Goal: Book appointment/travel/reservation

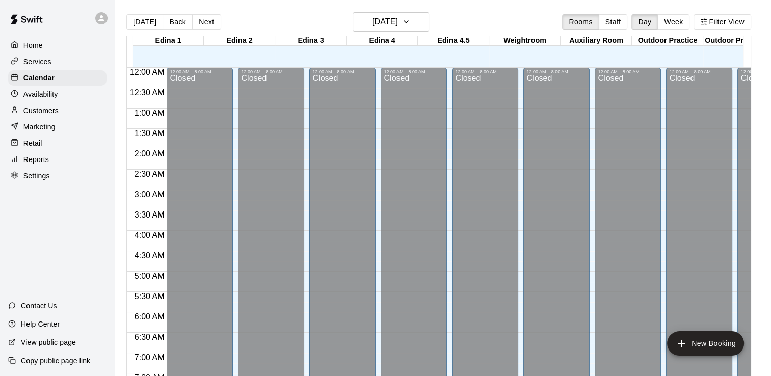
scroll to position [389, 0]
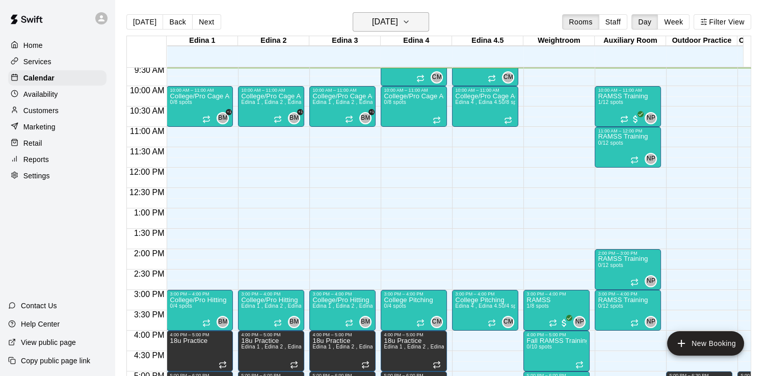
click at [410, 23] on icon "button" at bounding box center [406, 22] width 8 height 12
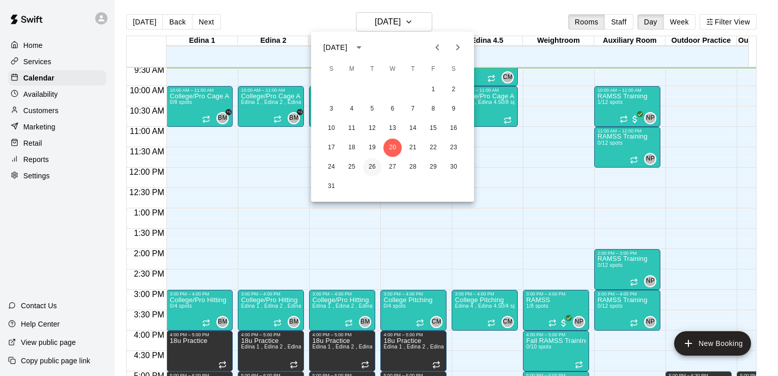
click at [369, 166] on button "26" at bounding box center [372, 167] width 18 height 18
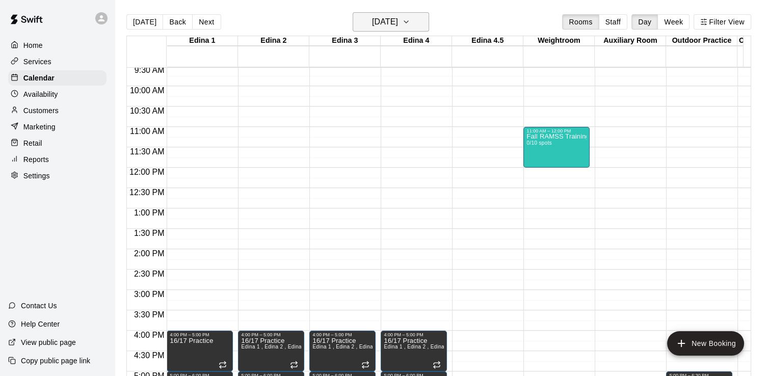
click at [408, 21] on icon "button" at bounding box center [406, 22] width 4 height 2
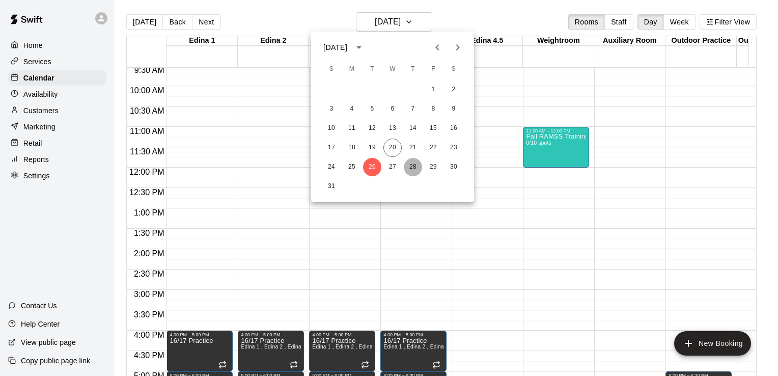
click at [412, 167] on button "28" at bounding box center [413, 167] width 18 height 18
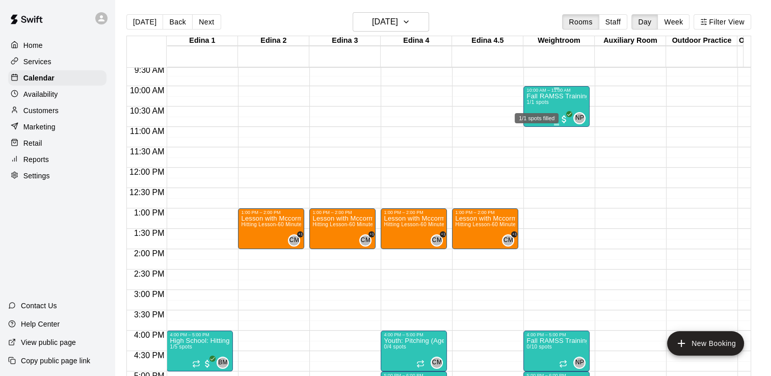
click at [544, 102] on span "1/1 spots" at bounding box center [537, 102] width 22 height 6
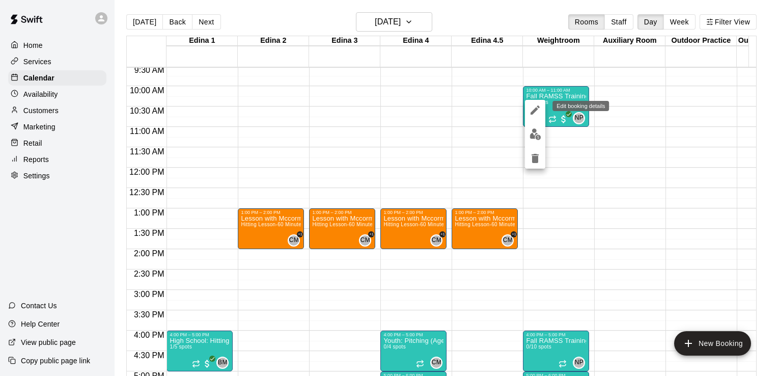
click at [539, 108] on icon "edit" at bounding box center [535, 110] width 12 height 12
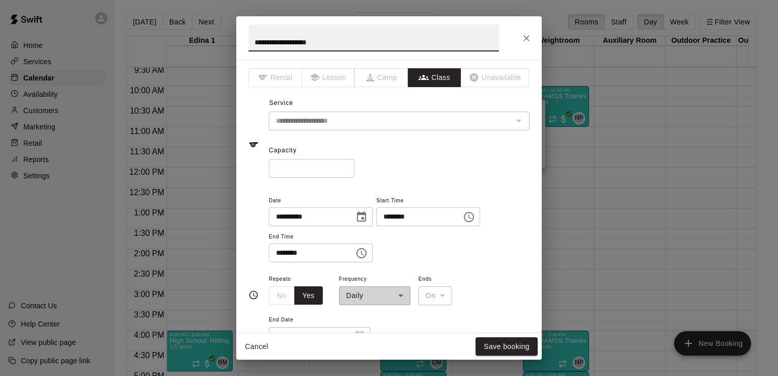
click at [309, 164] on input "*" at bounding box center [312, 168] width 86 height 19
type input "*"
click at [499, 346] on button "Save booking" at bounding box center [507, 346] width 62 height 19
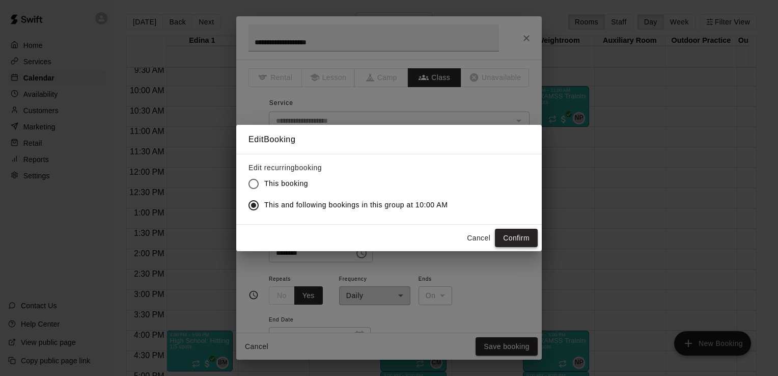
click at [518, 234] on button "Confirm" at bounding box center [516, 238] width 43 height 19
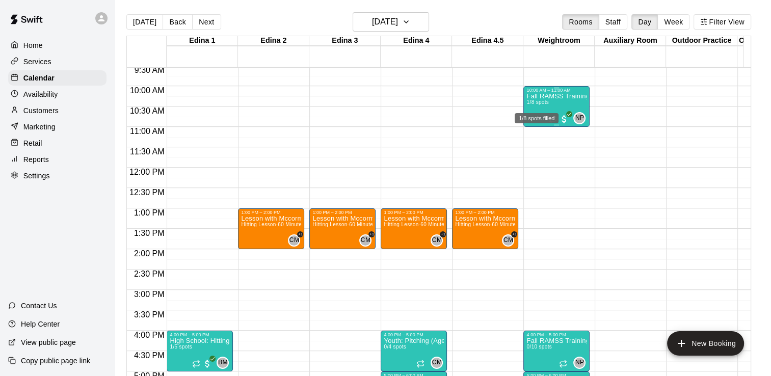
click at [532, 103] on span "1/8 spots" at bounding box center [537, 102] width 22 height 6
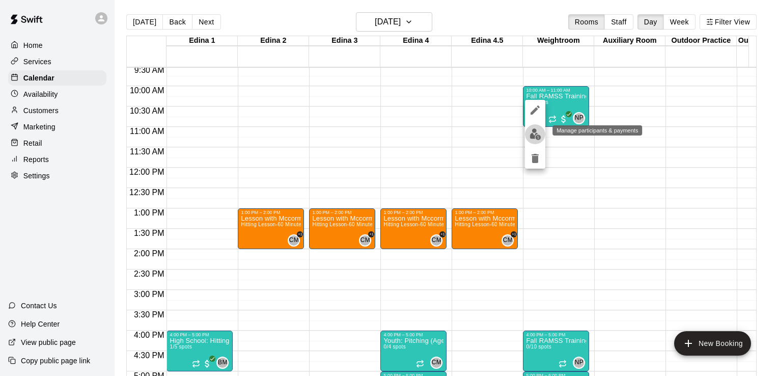
click at [533, 132] on img "edit" at bounding box center [536, 134] width 12 height 12
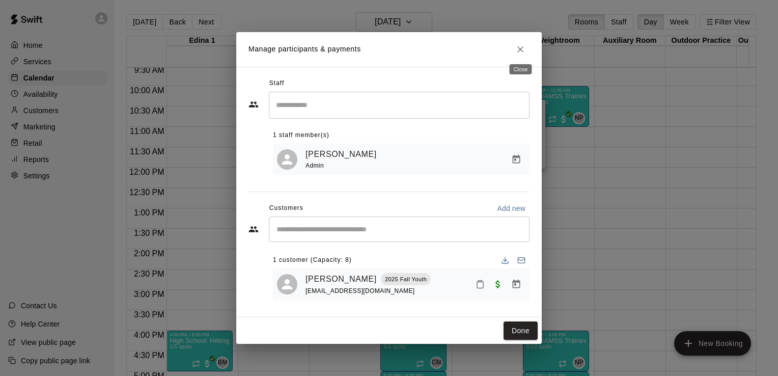
click at [520, 48] on icon "Close" at bounding box center [521, 49] width 6 height 6
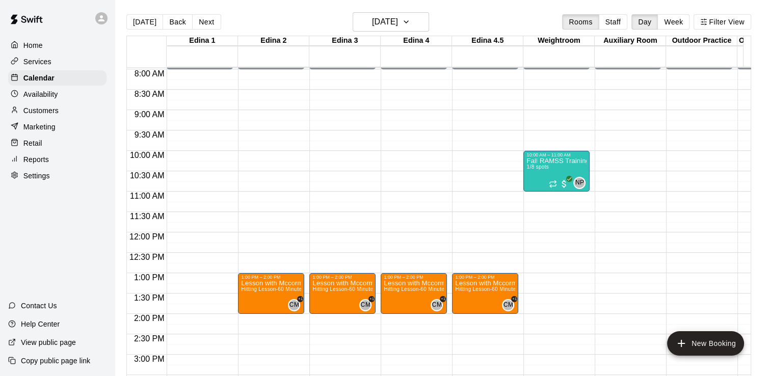
scroll to position [310, 0]
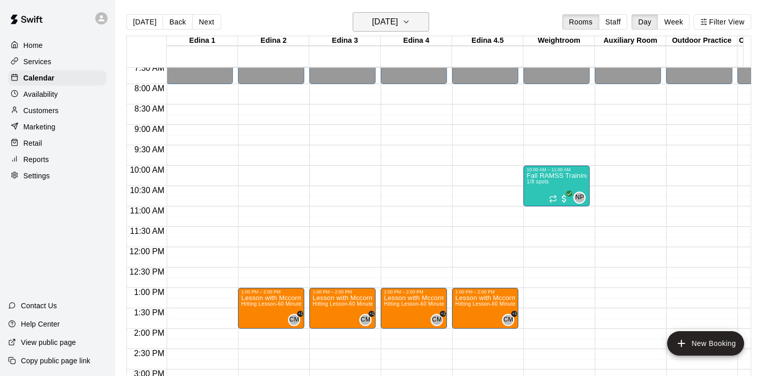
click at [410, 20] on icon "button" at bounding box center [406, 22] width 8 height 12
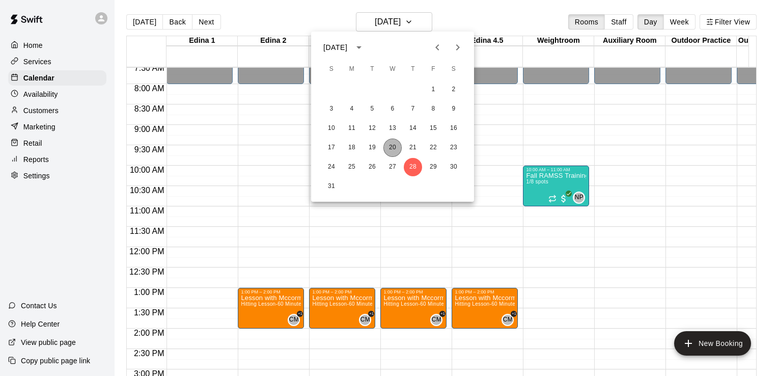
click at [391, 149] on button "20" at bounding box center [393, 148] width 18 height 18
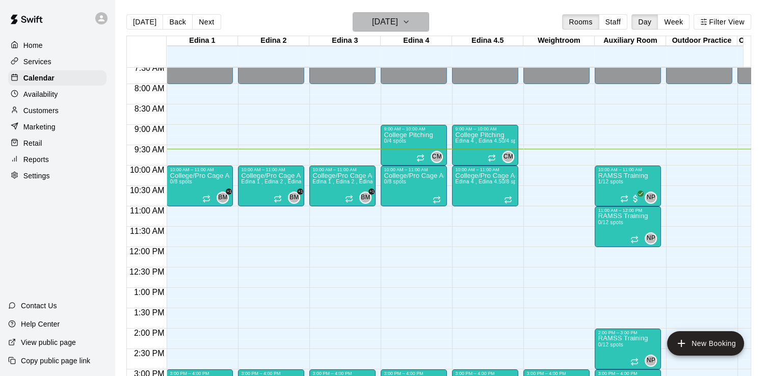
click at [410, 20] on icon "button" at bounding box center [406, 22] width 8 height 12
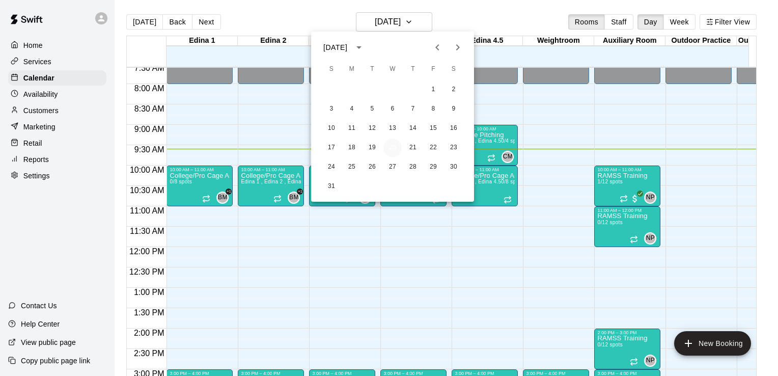
click at [392, 150] on button "20" at bounding box center [393, 148] width 18 height 18
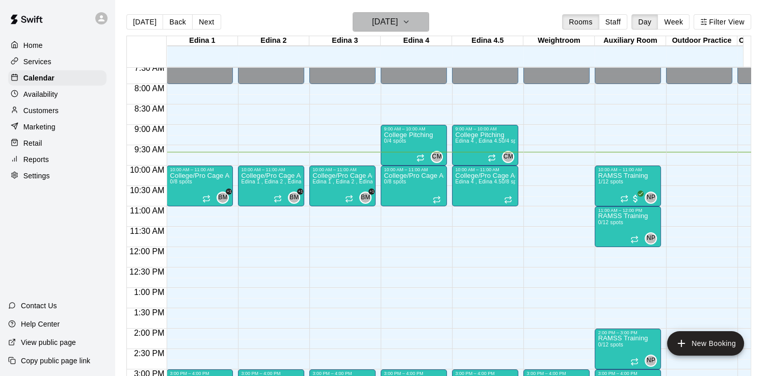
click at [410, 19] on icon "button" at bounding box center [406, 22] width 8 height 12
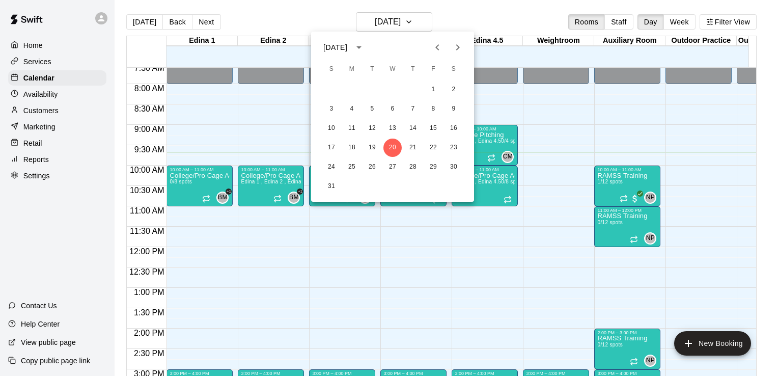
click at [485, 266] on div at bounding box center [389, 188] width 778 height 376
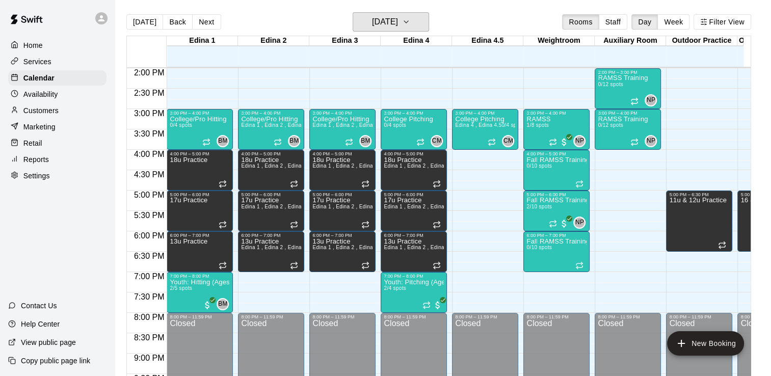
scroll to position [592, 0]
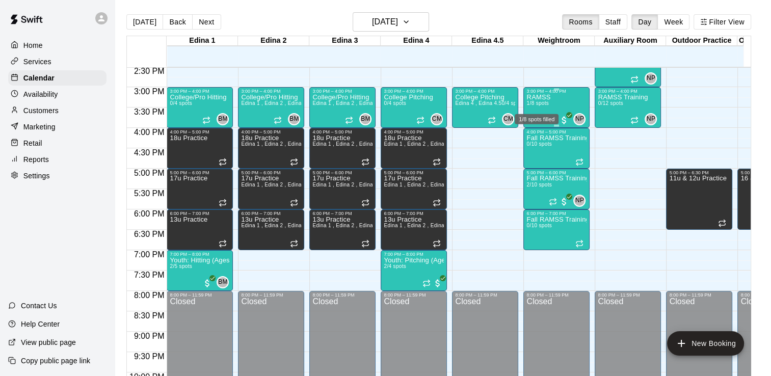
click at [546, 103] on span "1/8 spots" at bounding box center [537, 103] width 22 height 6
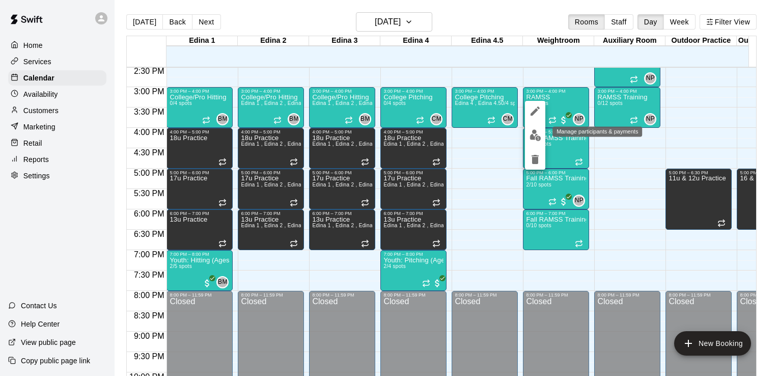
click at [534, 140] on img "edit" at bounding box center [536, 135] width 12 height 12
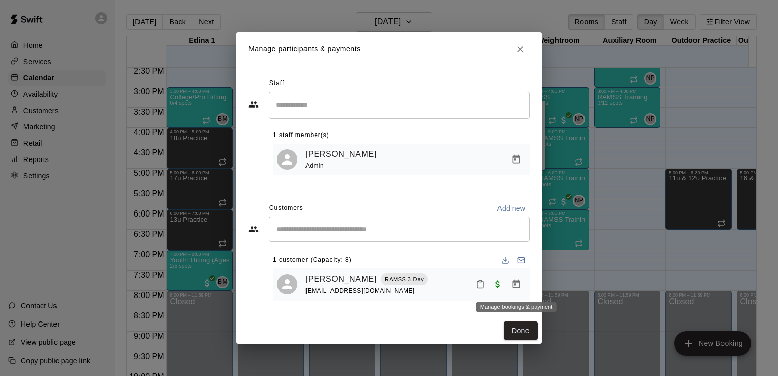
click at [516, 286] on icon "Manage bookings & payment" at bounding box center [517, 284] width 8 height 9
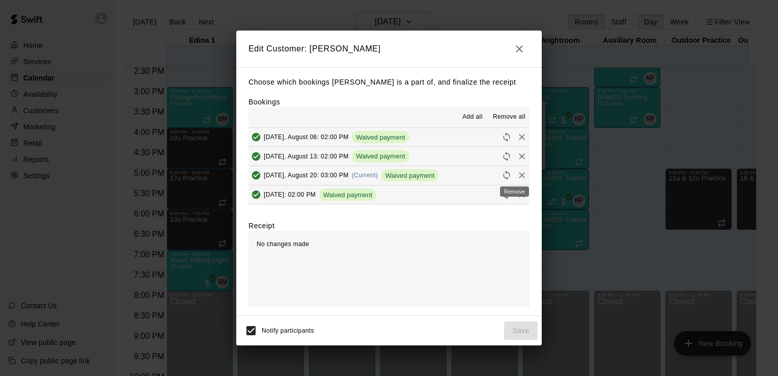
click at [519, 176] on icon "Remove" at bounding box center [522, 176] width 6 height 6
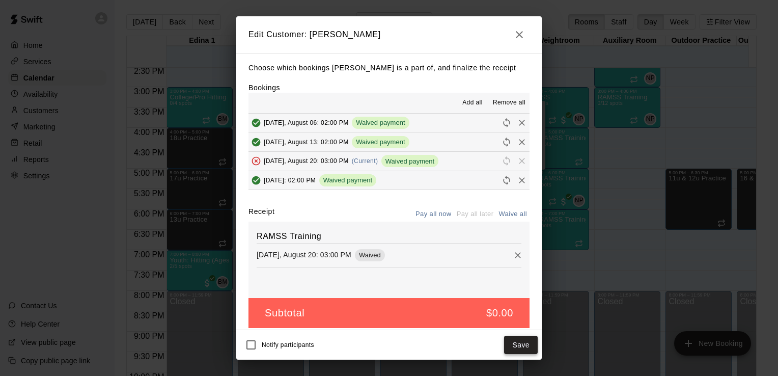
drag, startPoint x: 568, startPoint y: 365, endPoint x: 521, endPoint y: 345, distance: 51.6
click at [521, 345] on div "Edit Customer: [PERSON_NAME] which bookings [PERSON_NAME] is a part of, and fin…" at bounding box center [389, 188] width 778 height 376
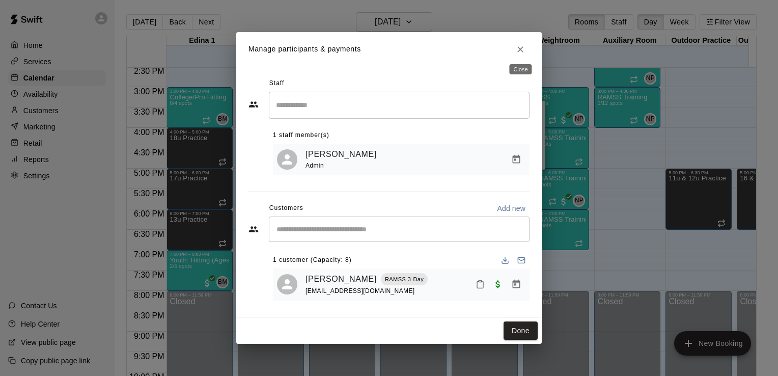
click at [520, 46] on icon "Close" at bounding box center [520, 49] width 10 height 10
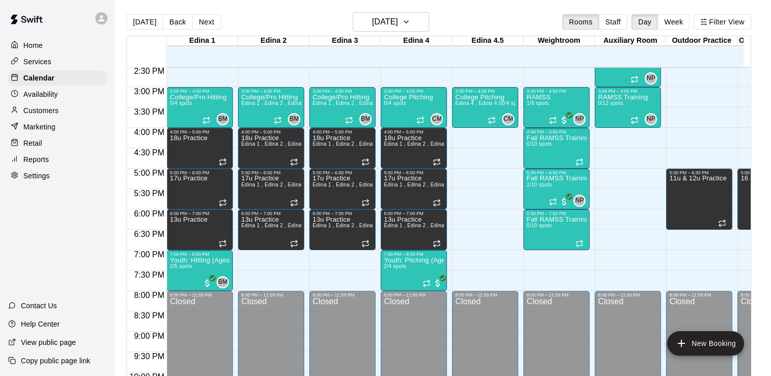
click at [520, 46] on div "Edina 4.5" at bounding box center [487, 41] width 71 height 10
